Goal: Information Seeking & Learning: Learn about a topic

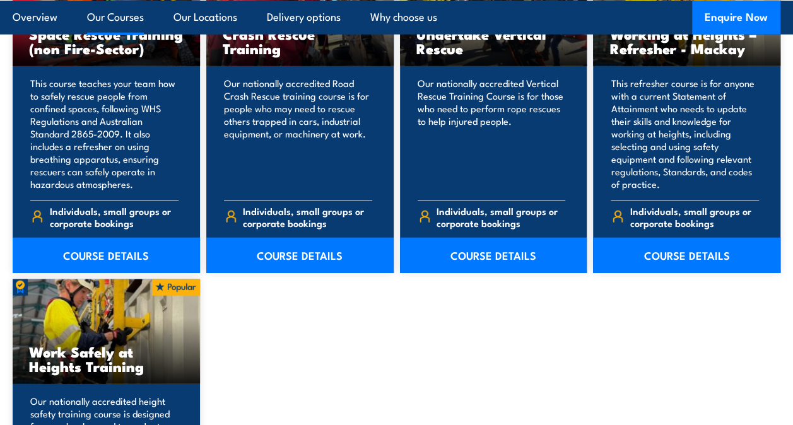
scroll to position [1455, 0]
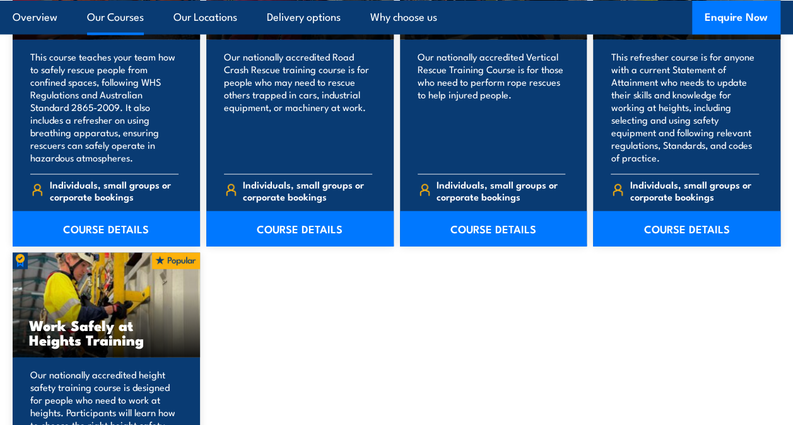
drag, startPoint x: 587, startPoint y: 352, endPoint x: 801, endPoint y: 194, distance: 266.6
click at [589, 350] on div "Perform tower rescue Refresher Training (Electrical Stream) This course provide…" at bounding box center [397, 65] width 768 height 947
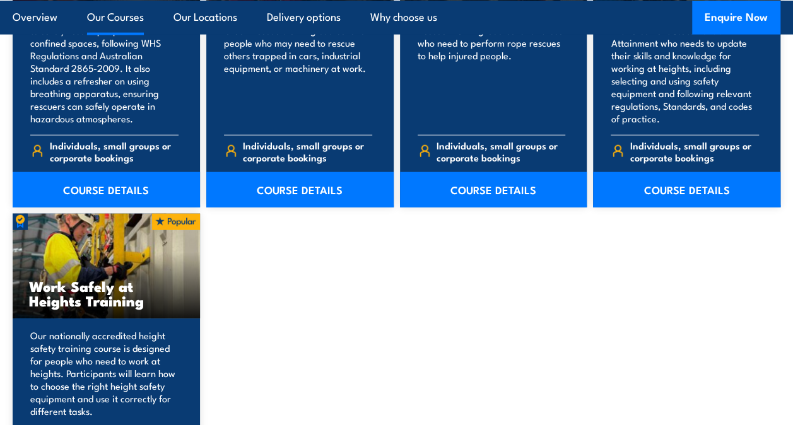
scroll to position [1577, 0]
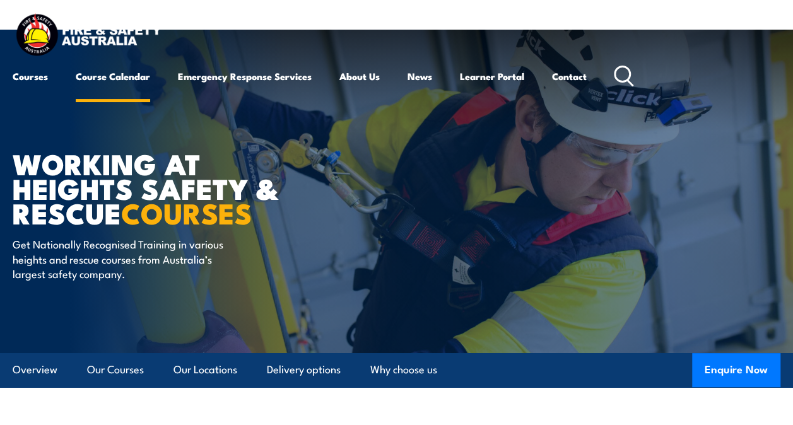
click at [101, 72] on link "Course Calendar" at bounding box center [113, 76] width 74 height 30
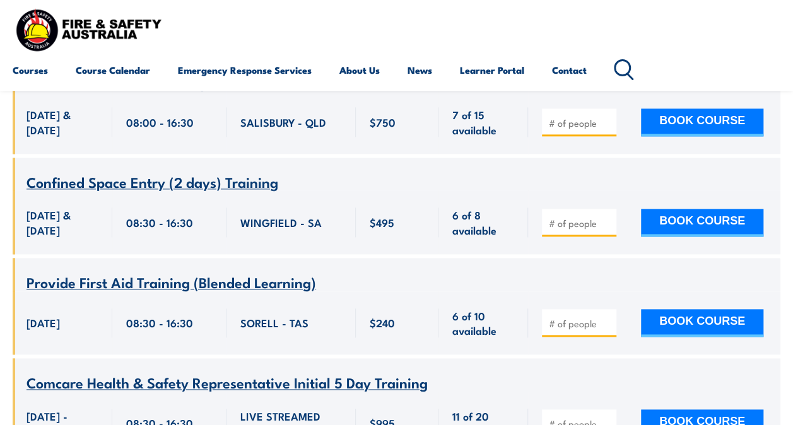
scroll to position [10234, 0]
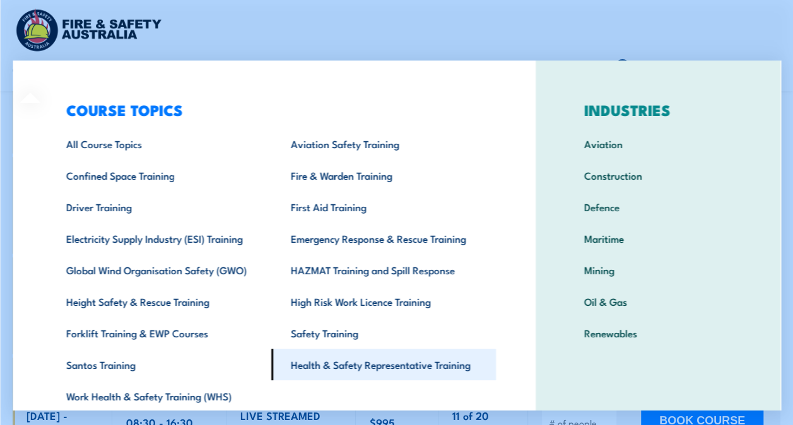
click at [337, 368] on link "Health & Safety Representative Training" at bounding box center [383, 365] width 225 height 32
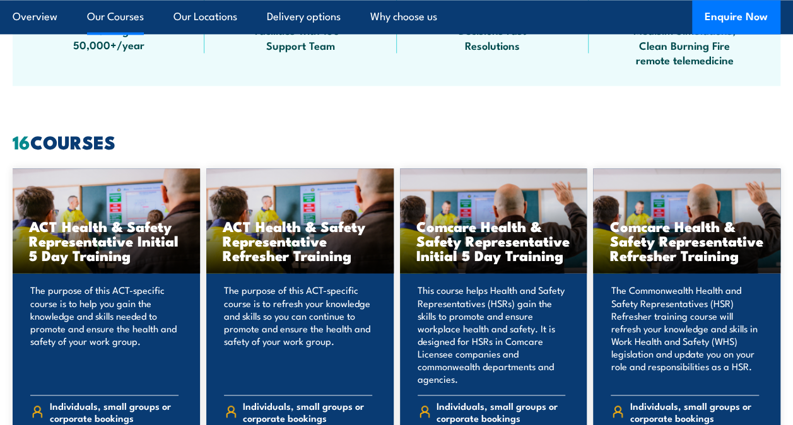
scroll to position [946, 0]
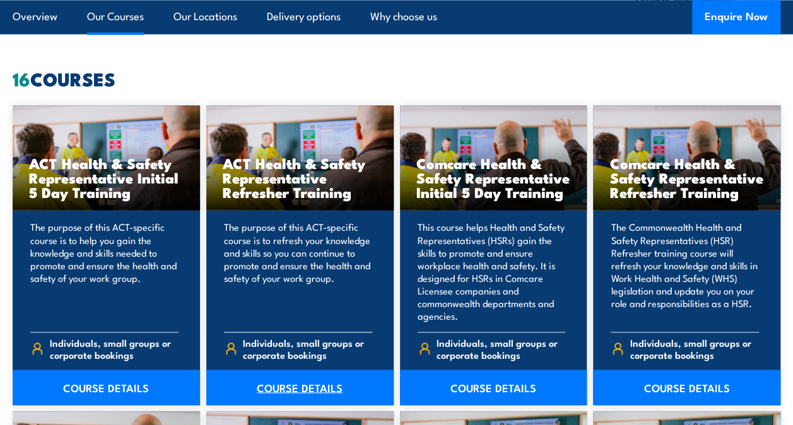
click at [308, 390] on link "COURSE DETAILS" at bounding box center [299, 387] width 187 height 35
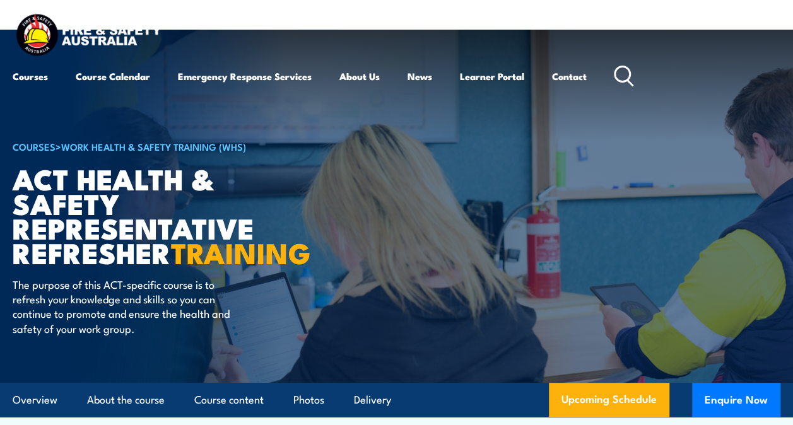
scroll to position [315, 0]
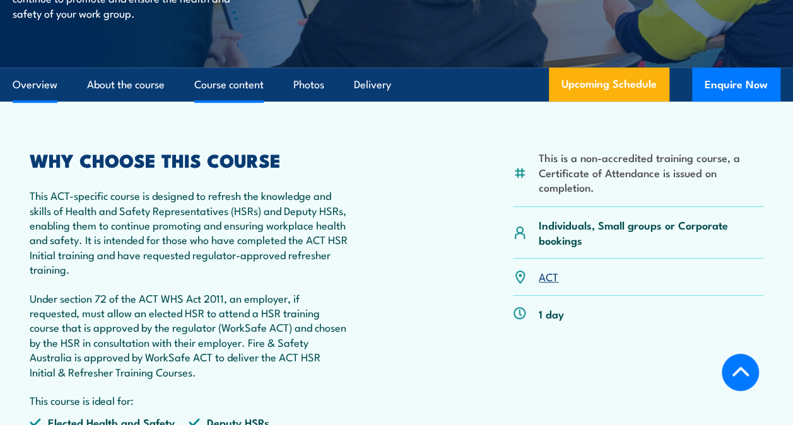
click at [222, 82] on link "Course content" at bounding box center [228, 84] width 69 height 33
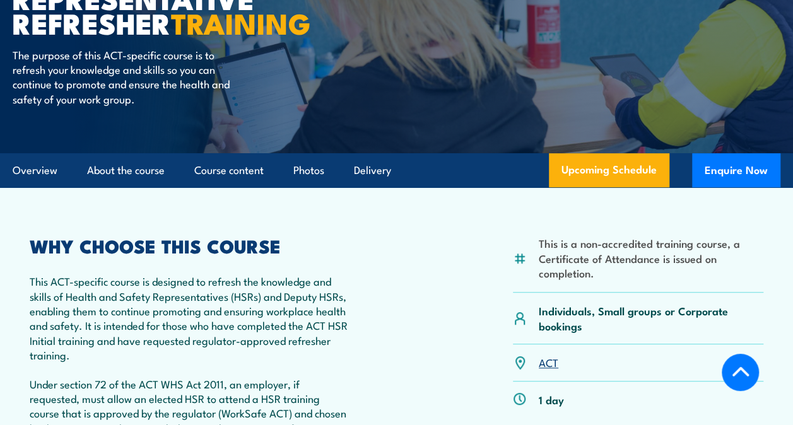
scroll to position [199, 0]
